Goal: Contribute content: Contribute content

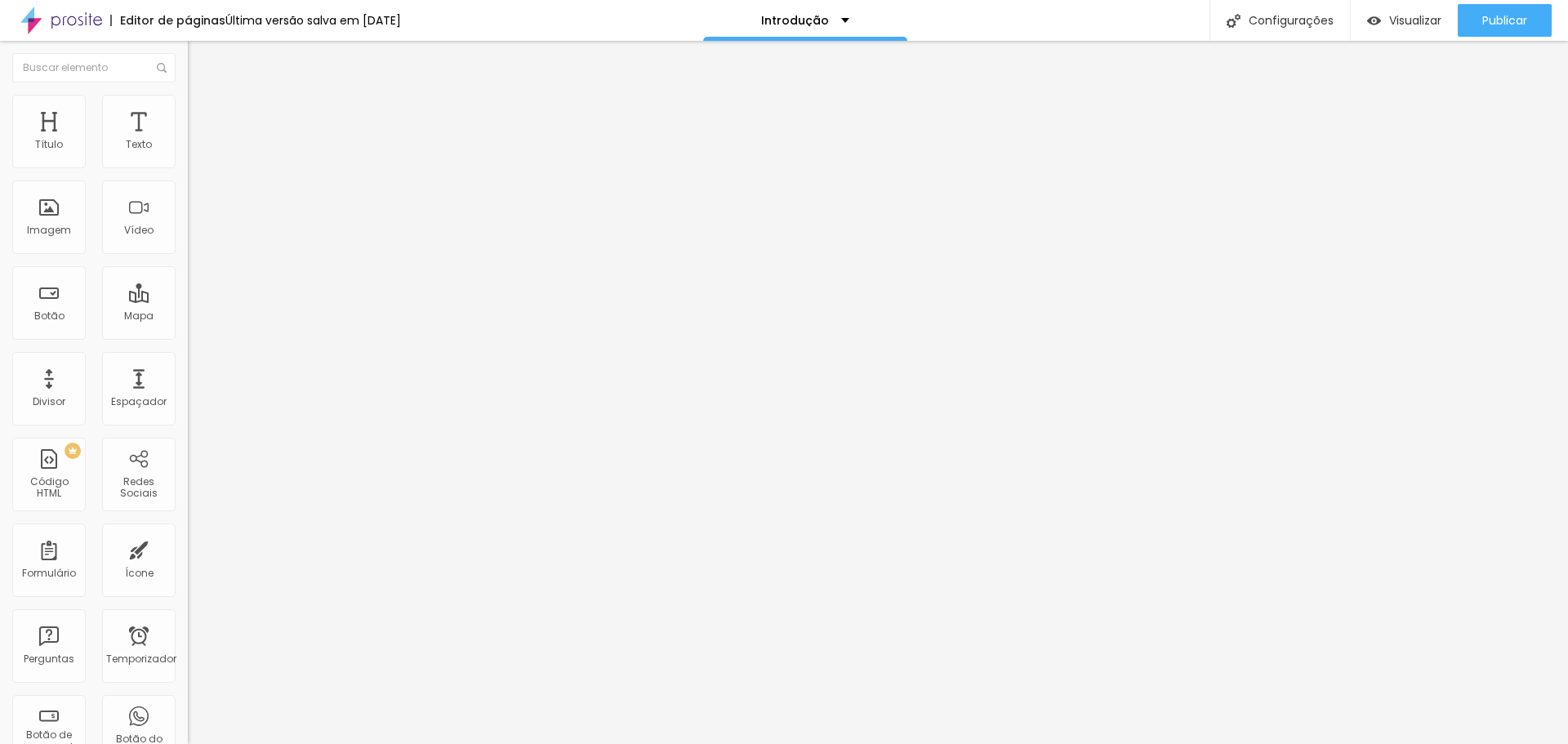
click at [198, 141] on font "Trocar imagem" at bounding box center [237, 133] width 79 height 14
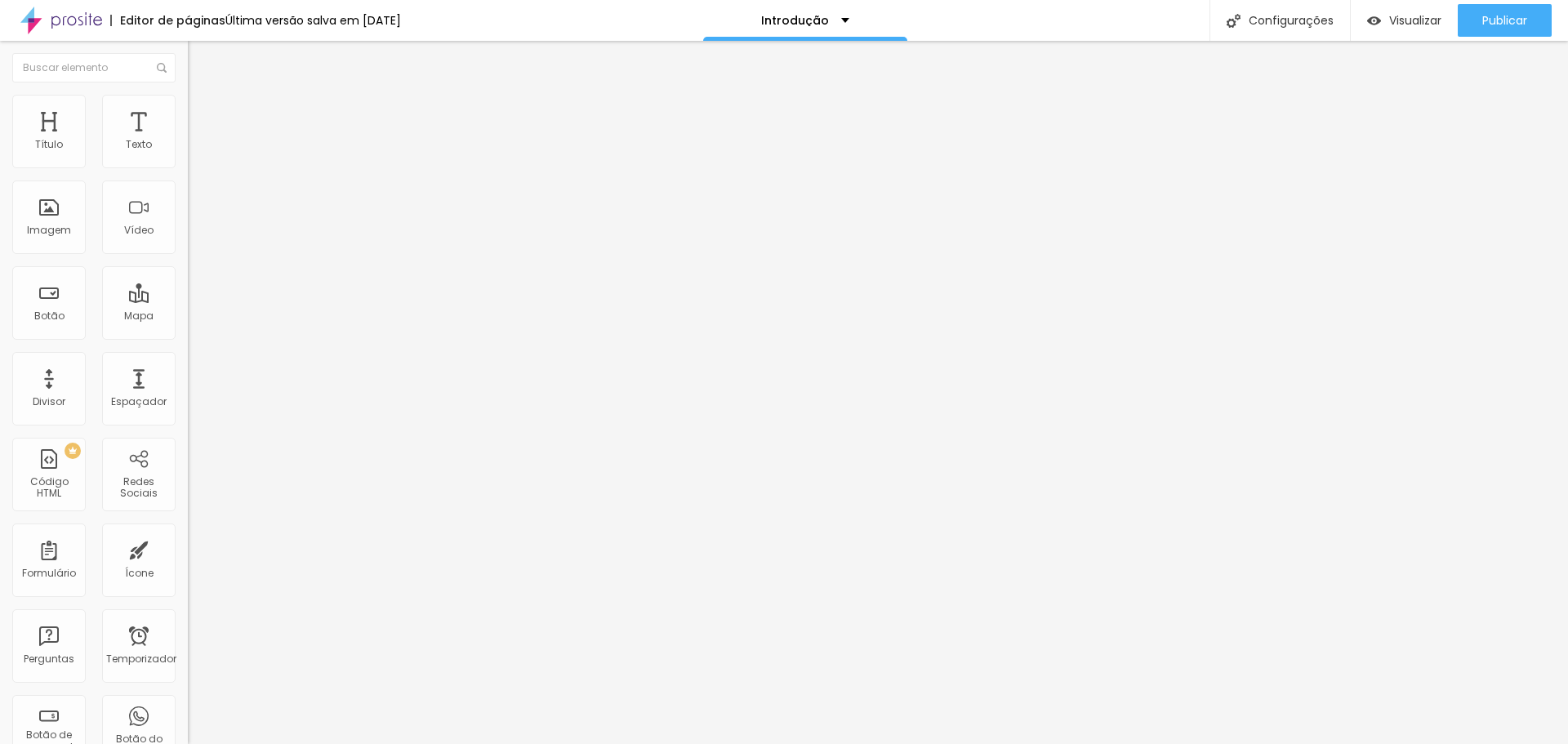
drag, startPoint x: 1194, startPoint y: 517, endPoint x: 1204, endPoint y: 306, distance: 211.2
click at [198, 141] on font "Trocar imagem" at bounding box center [237, 133] width 79 height 14
click at [110, 742] on font "Subindo 0/0 arquivos" at bounding box center [54, 749] width 110 height 14
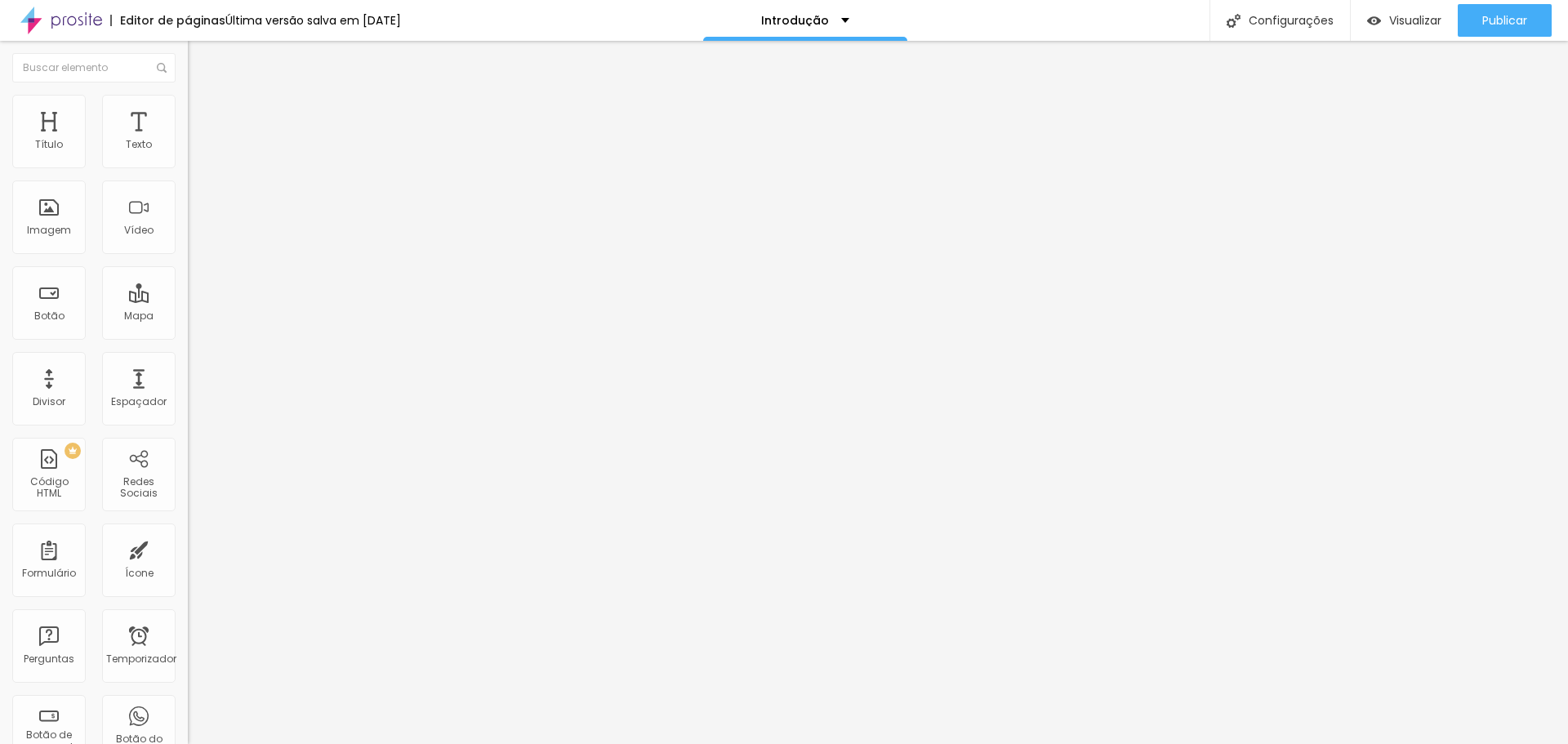
click at [110, 742] on font "Subindo 0/0 arquivos" at bounding box center [54, 749] width 110 height 14
click at [188, 255] on font "Original" at bounding box center [207, 248] width 39 height 14
click at [188, 285] on font "Quadrado" at bounding box center [214, 278] width 53 height 14
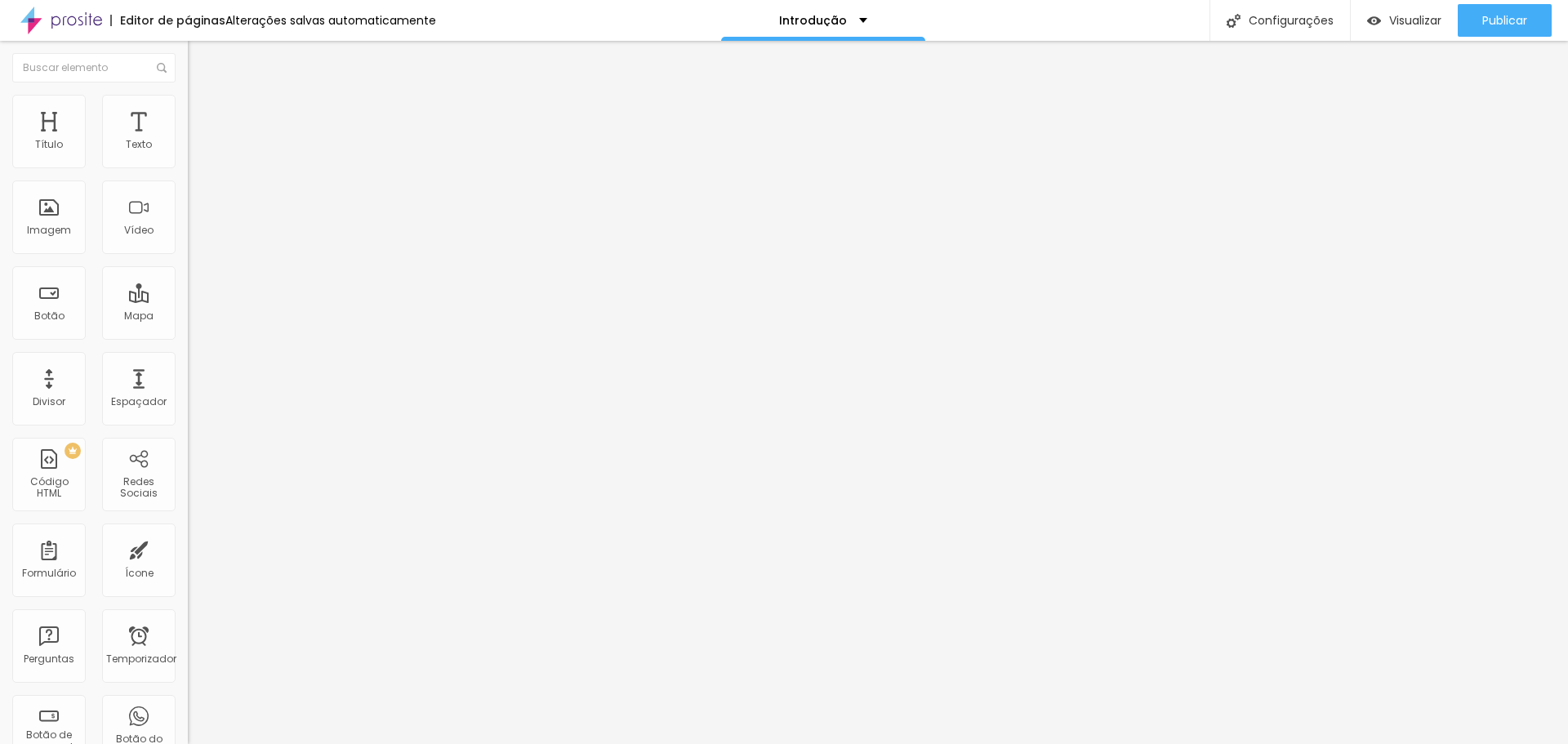
click at [198, 141] on font "Trocar imagem" at bounding box center [237, 133] width 79 height 14
click at [188, 255] on font "Original" at bounding box center [207, 248] width 39 height 14
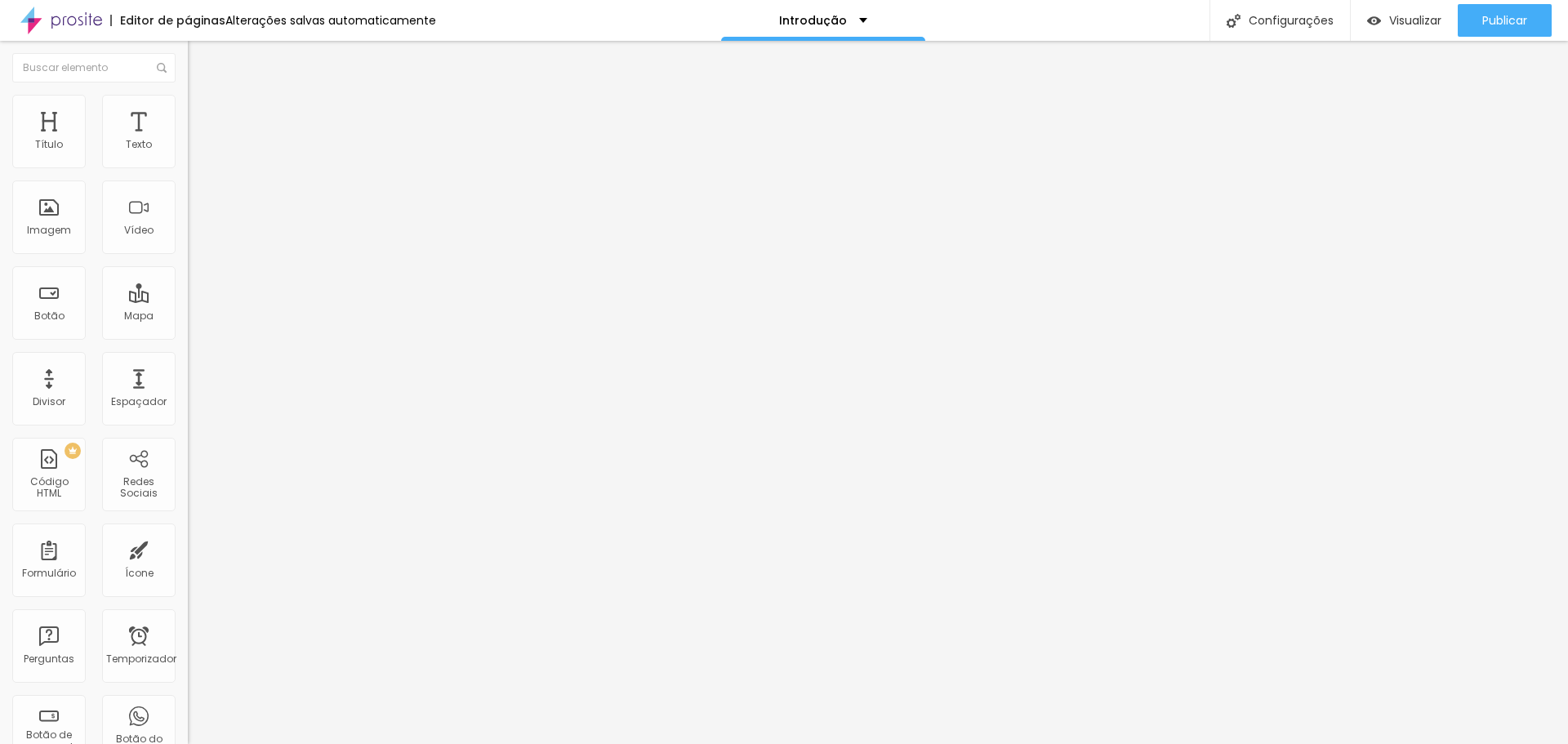
click at [188, 299] on div "Original" at bounding box center [281, 293] width 188 height 10
click at [188, 255] on font "Original" at bounding box center [207, 248] width 39 height 14
click at [188, 275] on font "Padrão" at bounding box center [206, 268] width 36 height 14
click at [188, 255] on span "Padrão 4:3" at bounding box center [214, 248] width 54 height 14
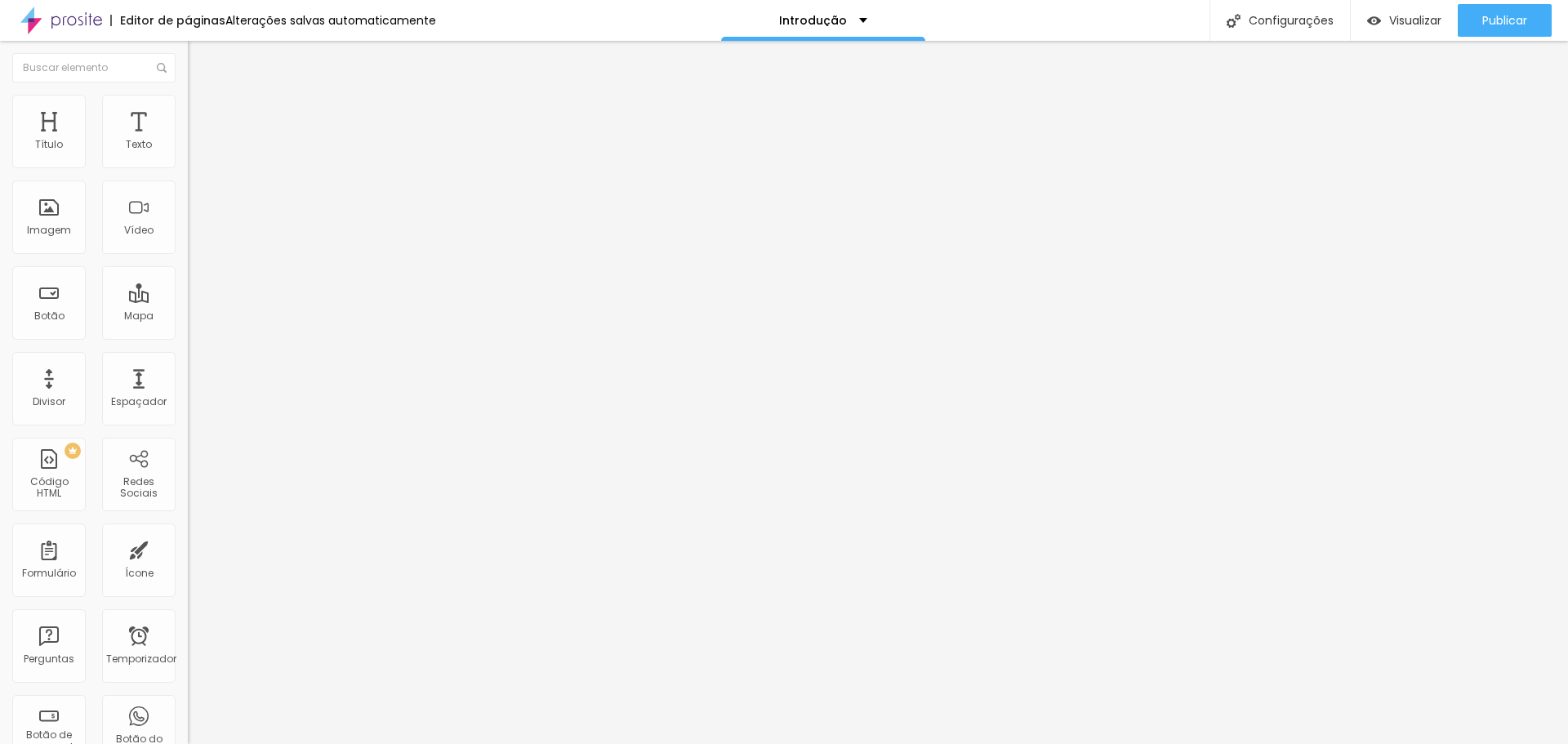
click at [241, 291] on font "1:1" at bounding box center [245, 283] width 9 height 14
click at [224, 275] on font "4:3" at bounding box center [232, 268] width 15 height 14
click at [229, 265] on font "16:9" at bounding box center [238, 258] width 19 height 14
click at [224, 281] on font "4:3" at bounding box center [232, 273] width 15 height 14
click at [188, 233] on img at bounding box center [193, 227] width 12 height 12
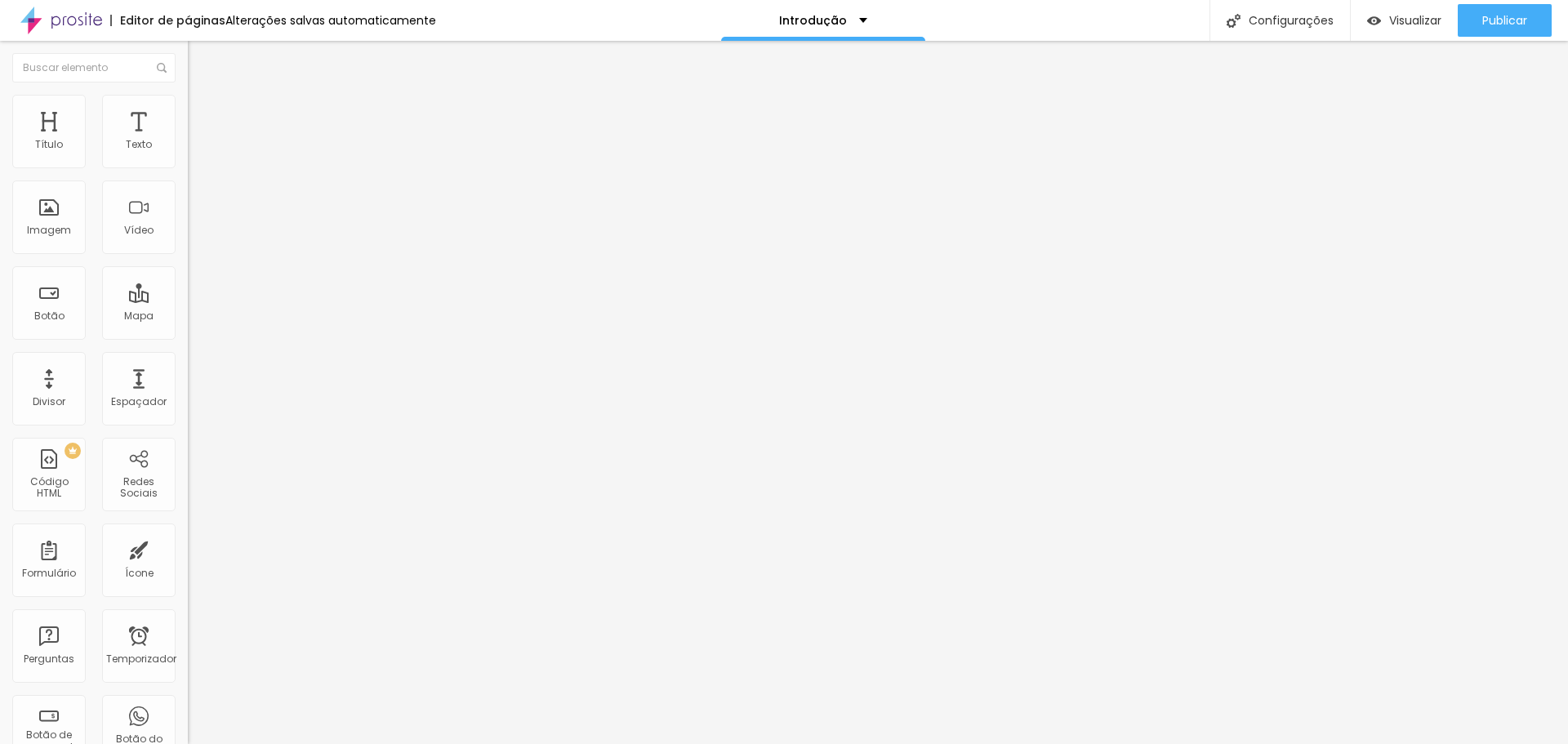
click at [188, 220] on img at bounding box center [193, 213] width 12 height 12
click at [188, 301] on span "Original" at bounding box center [207, 293] width 39 height 14
click at [188, 265] on span "Cinema" at bounding box center [208, 258] width 41 height 14
click at [188, 281] on font "Padrão" at bounding box center [206, 273] width 36 height 14
click at [188, 291] on font "Quadrado" at bounding box center [214, 283] width 53 height 14
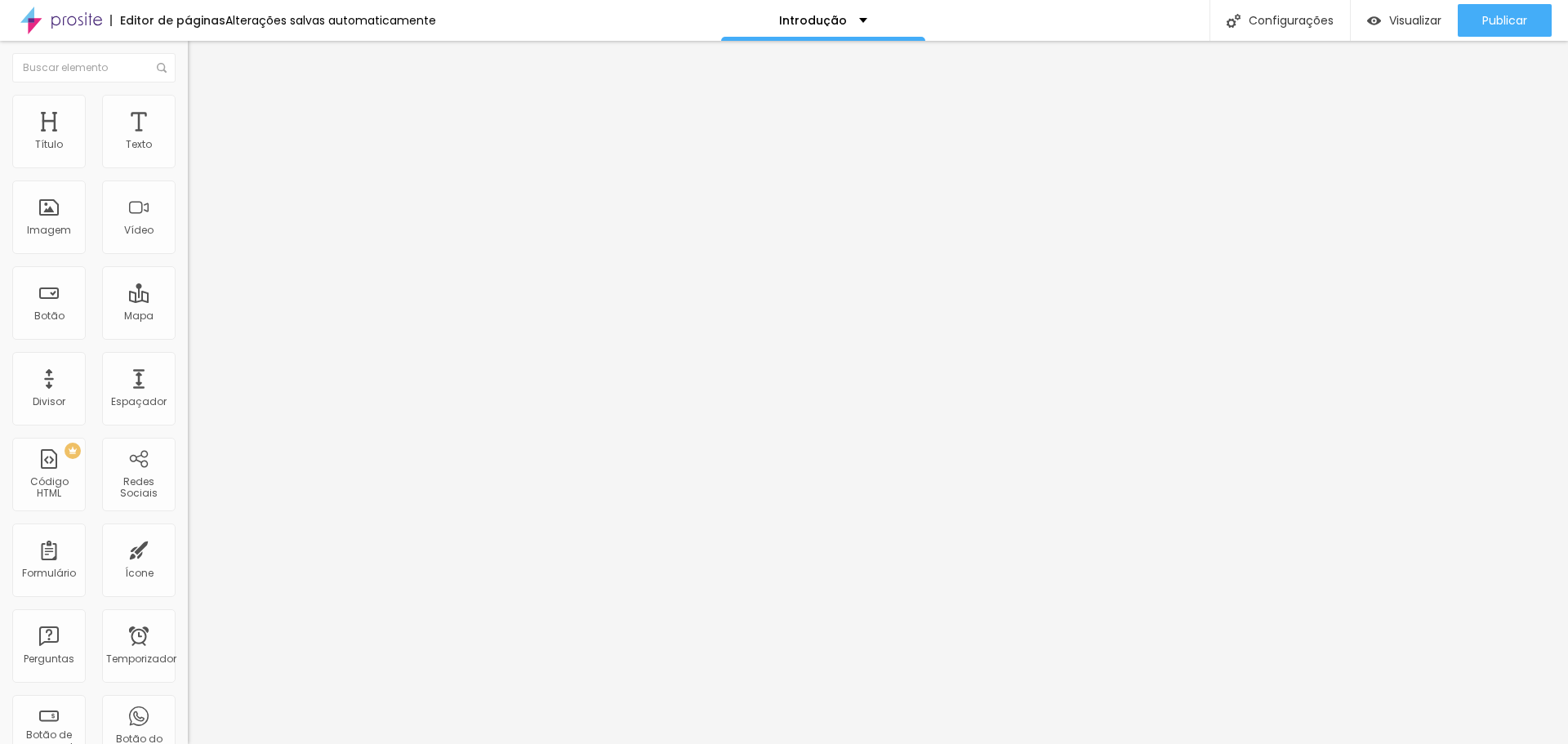
click at [188, 275] on font "Padrão" at bounding box center [206, 268] width 36 height 14
click at [198, 141] on font "Trocar imagem" at bounding box center [237, 133] width 79 height 14
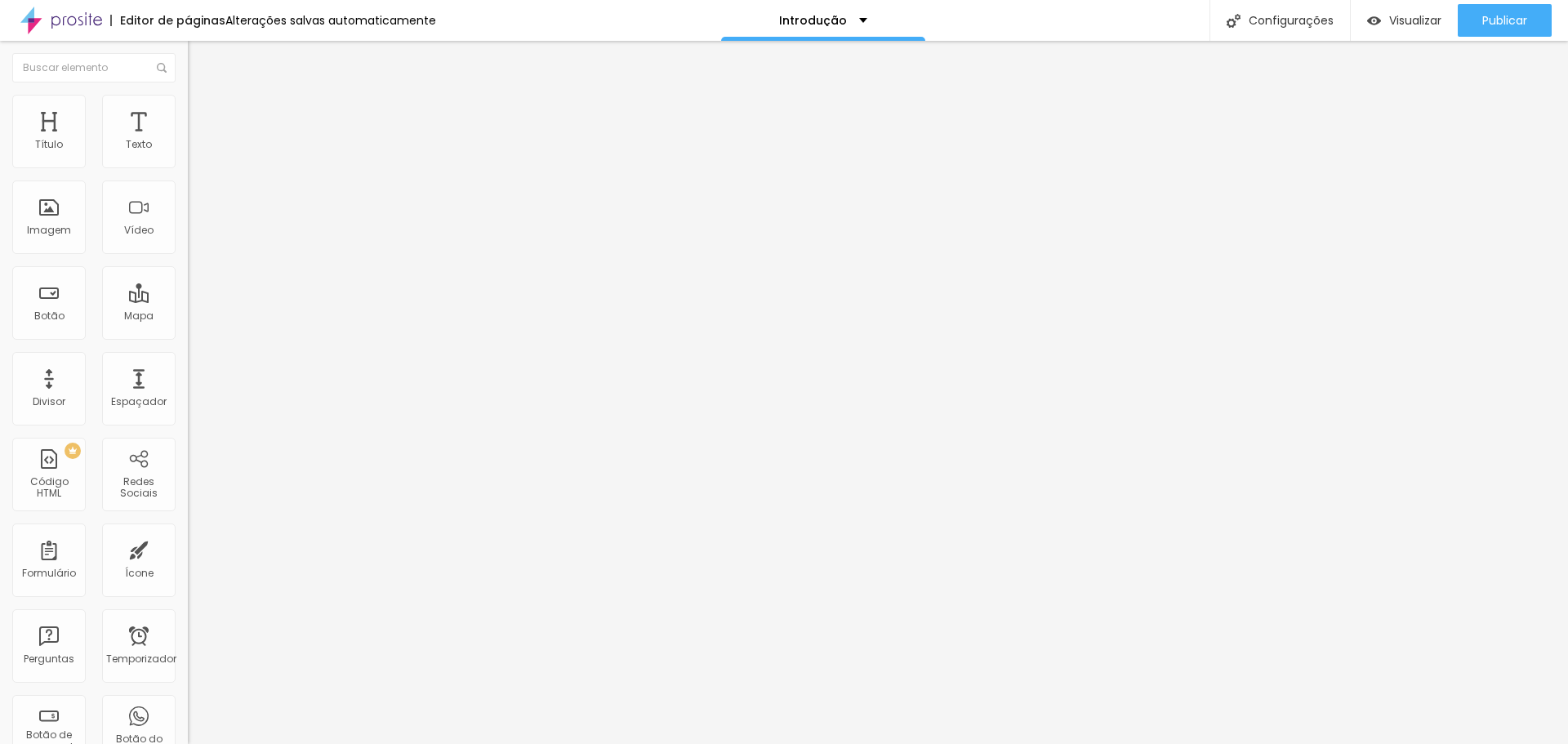
click at [188, 301] on span "Original" at bounding box center [207, 293] width 39 height 14
click at [1374, 31] on div "Visualizar" at bounding box center [1404, 20] width 74 height 33
click at [1489, 20] on font "Publicar" at bounding box center [1504, 20] width 44 height 16
click at [188, 634] on div "Editar nulo Conteúdo Estilo Avançado Trocar imagem Descrição da imagem (Alt) Al…" at bounding box center [281, 392] width 188 height 703
click at [188, 233] on img at bounding box center [193, 227] width 12 height 12
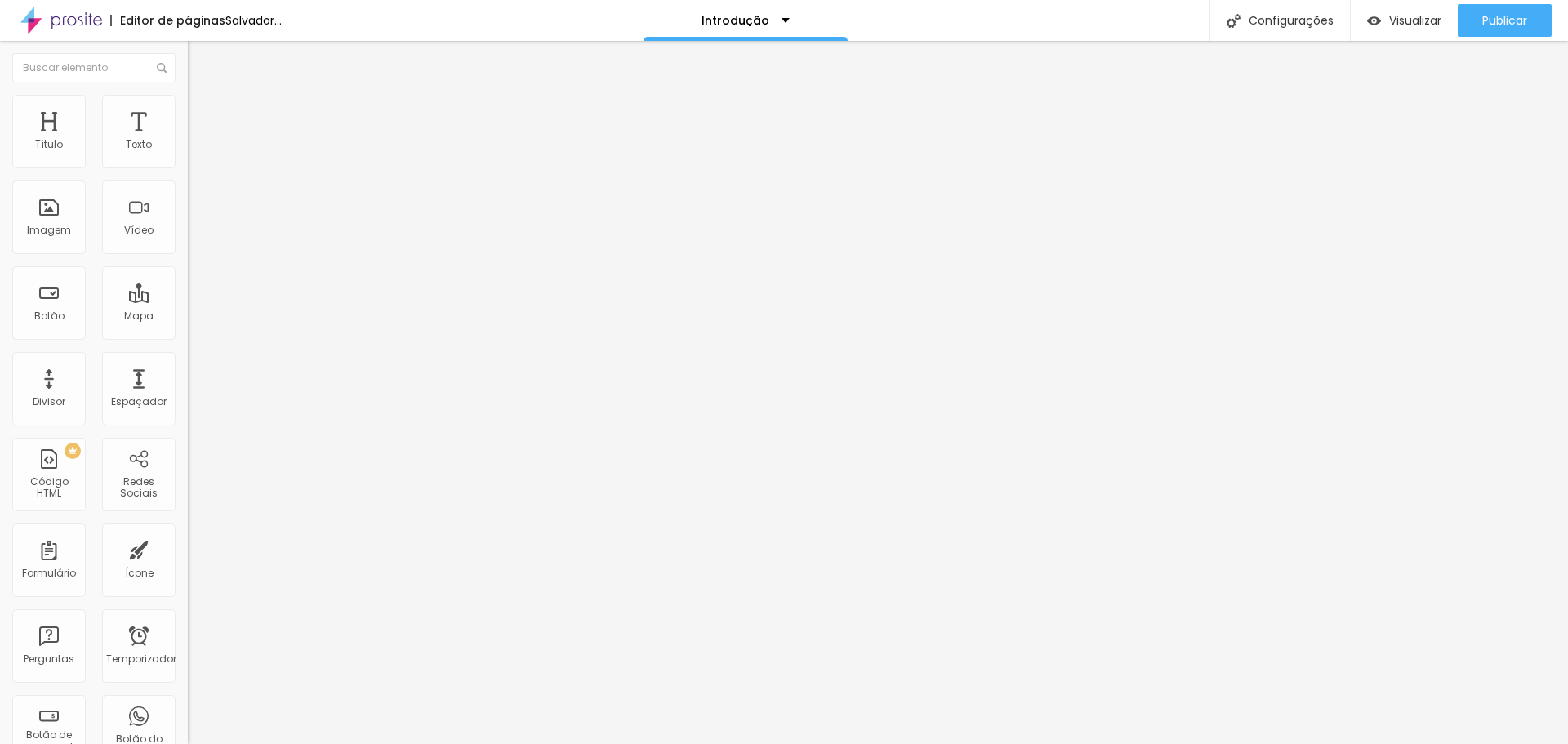
click at [188, 222] on div at bounding box center [281, 214] width 188 height 13
click at [188, 233] on img at bounding box center [193, 227] width 12 height 12
click at [188, 220] on img at bounding box center [193, 213] width 12 height 12
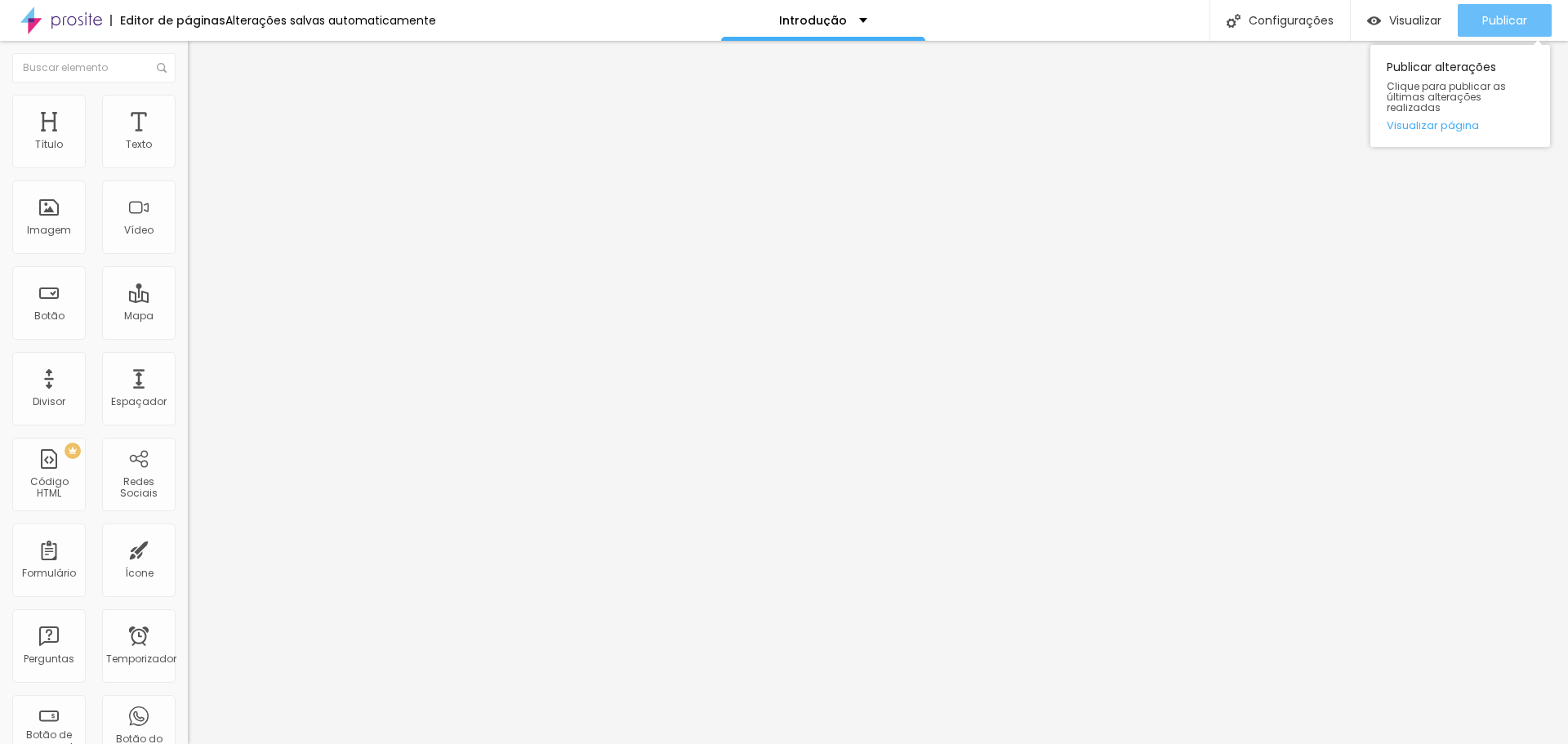
click at [1495, 23] on font "Publicar" at bounding box center [1504, 20] width 44 height 16
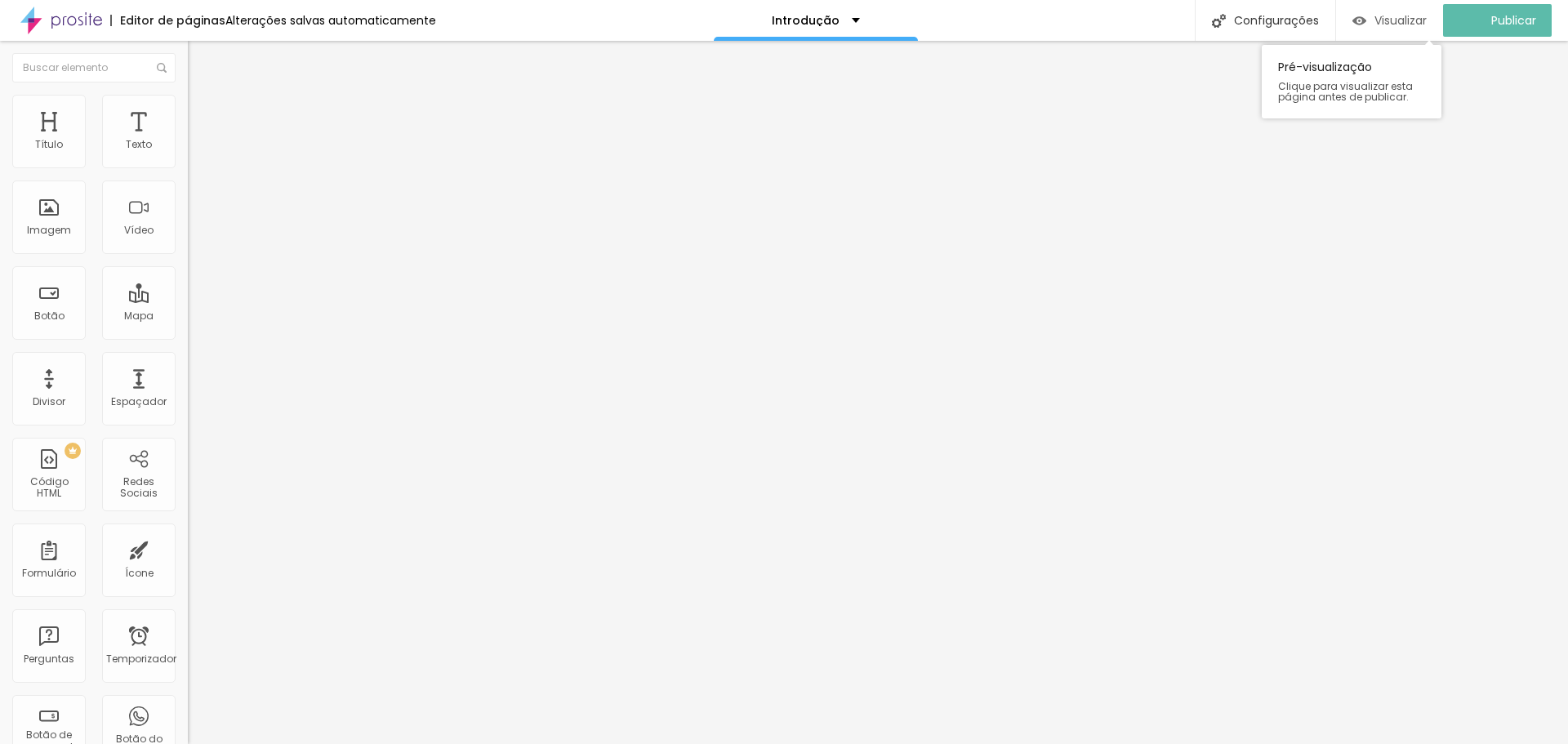
click at [1415, 24] on font "Visualizar" at bounding box center [1401, 20] width 53 height 16
